Goal: Task Accomplishment & Management: Use online tool/utility

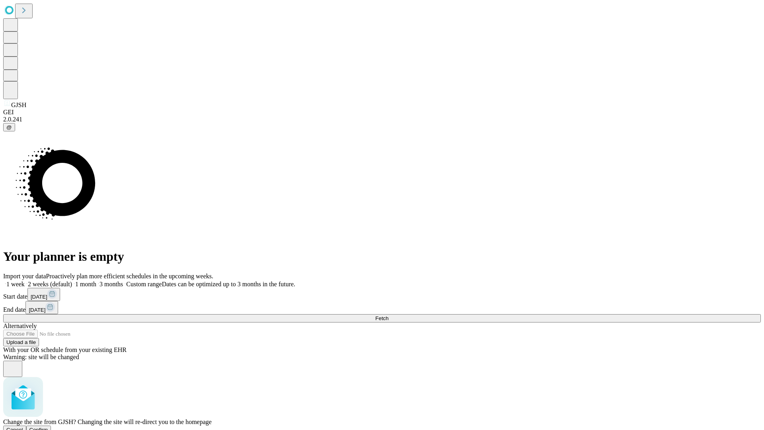
click at [48, 426] on span "Confirm" at bounding box center [38, 429] width 19 height 6
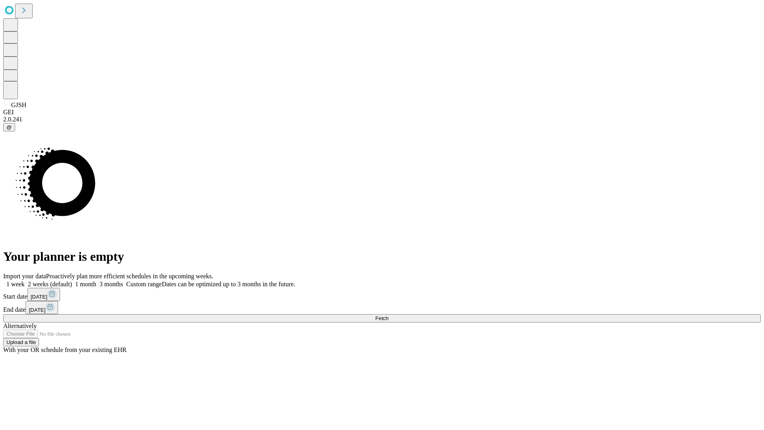
click at [72, 280] on label "2 weeks (default)" at bounding box center [48, 283] width 47 height 7
click at [388, 315] on span "Fetch" at bounding box center [381, 318] width 13 height 6
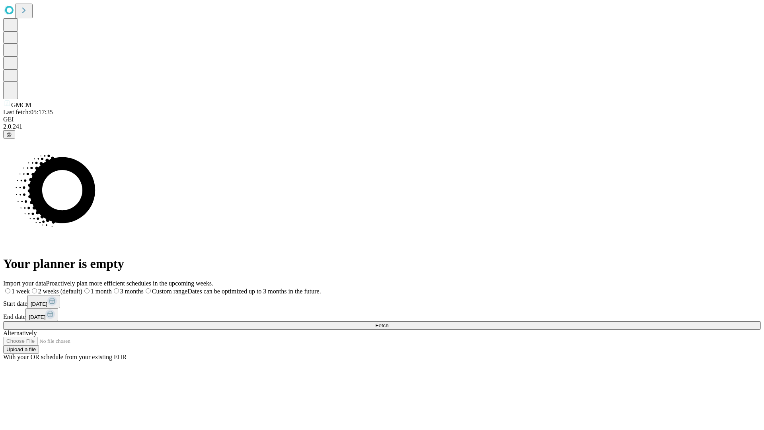
click at [82, 288] on label "2 weeks (default)" at bounding box center [56, 291] width 53 height 7
click at [388, 322] on span "Fetch" at bounding box center [381, 325] width 13 height 6
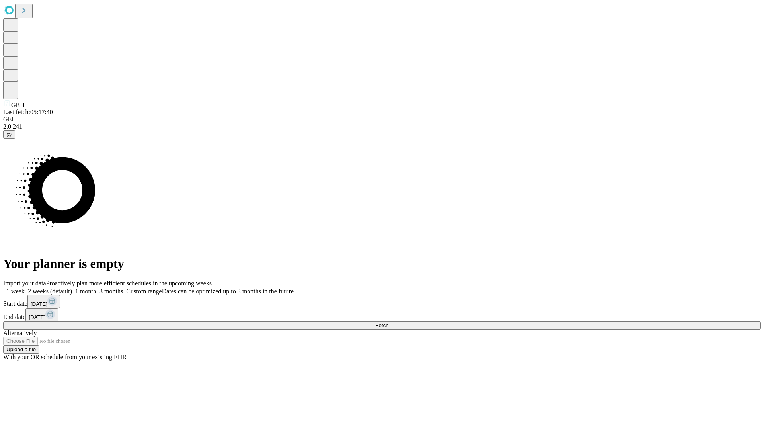
click at [388, 322] on span "Fetch" at bounding box center [381, 325] width 13 height 6
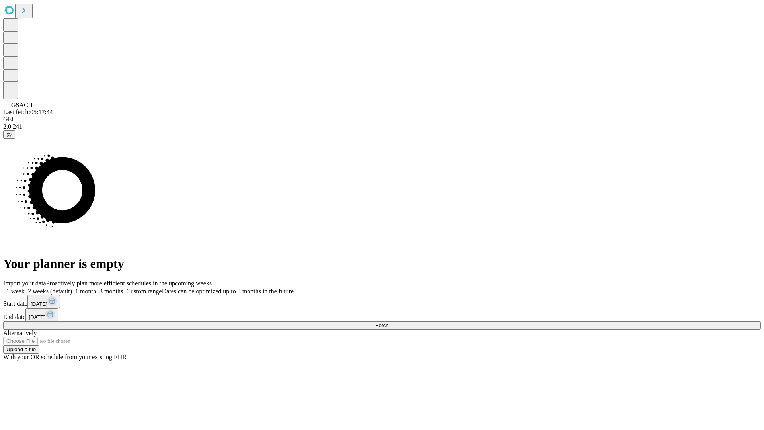
click at [72, 288] on label "2 weeks (default)" at bounding box center [48, 291] width 47 height 7
click at [388, 322] on span "Fetch" at bounding box center [381, 325] width 13 height 6
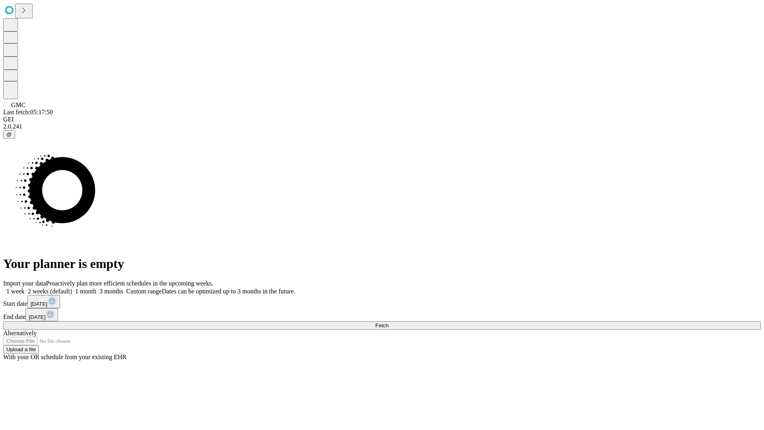
click at [72, 288] on label "2 weeks (default)" at bounding box center [48, 291] width 47 height 7
click at [388, 322] on span "Fetch" at bounding box center [381, 325] width 13 height 6
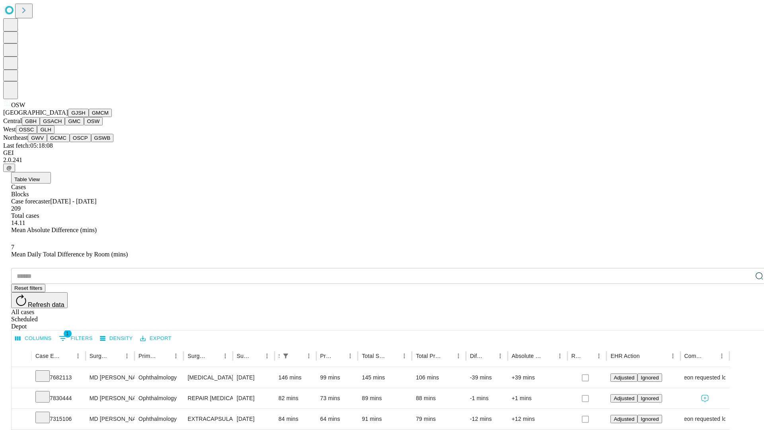
click at [37, 134] on button "OSSC" at bounding box center [26, 129] width 21 height 8
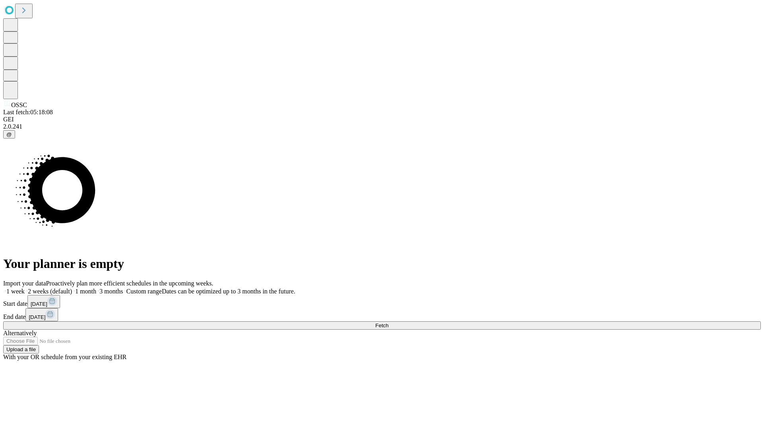
click at [72, 288] on label "2 weeks (default)" at bounding box center [48, 291] width 47 height 7
click at [388, 322] on span "Fetch" at bounding box center [381, 325] width 13 height 6
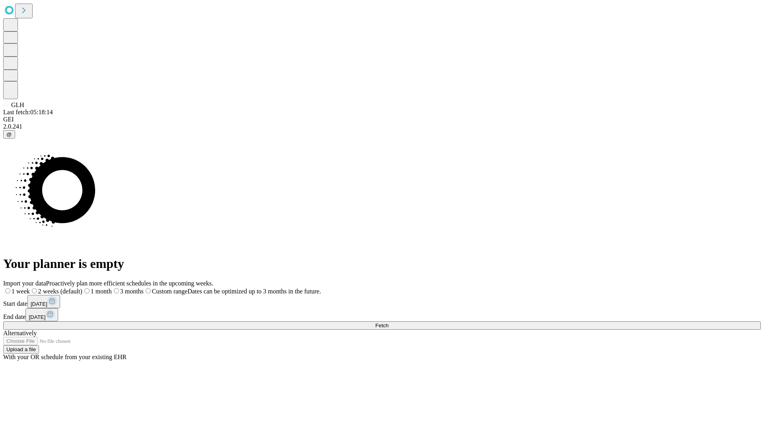
click at [82, 288] on label "2 weeks (default)" at bounding box center [56, 291] width 53 height 7
click at [388, 322] on span "Fetch" at bounding box center [381, 325] width 13 height 6
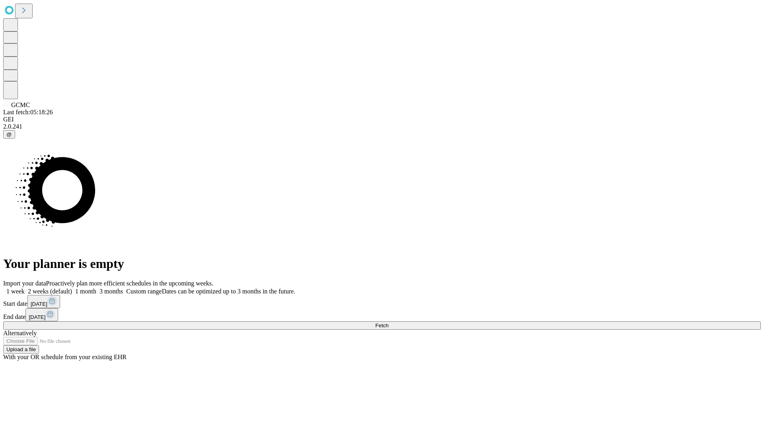
click at [72, 288] on label "2 weeks (default)" at bounding box center [48, 291] width 47 height 7
click at [388, 322] on span "Fetch" at bounding box center [381, 325] width 13 height 6
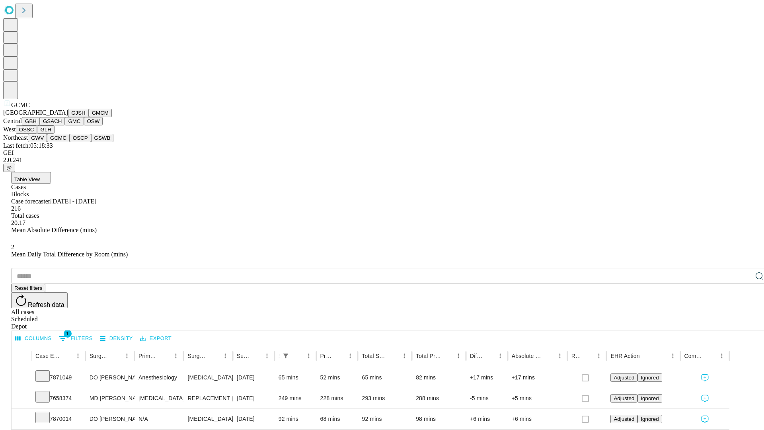
click at [70, 142] on button "OSCP" at bounding box center [80, 138] width 21 height 8
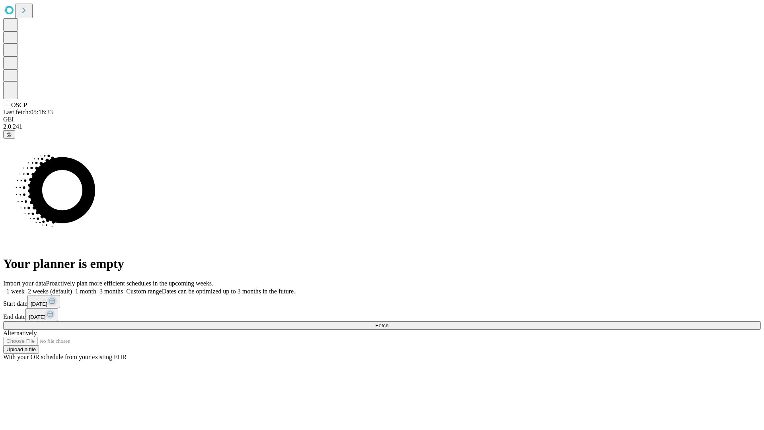
click at [72, 288] on label "2 weeks (default)" at bounding box center [48, 291] width 47 height 7
click at [388, 322] on span "Fetch" at bounding box center [381, 325] width 13 height 6
